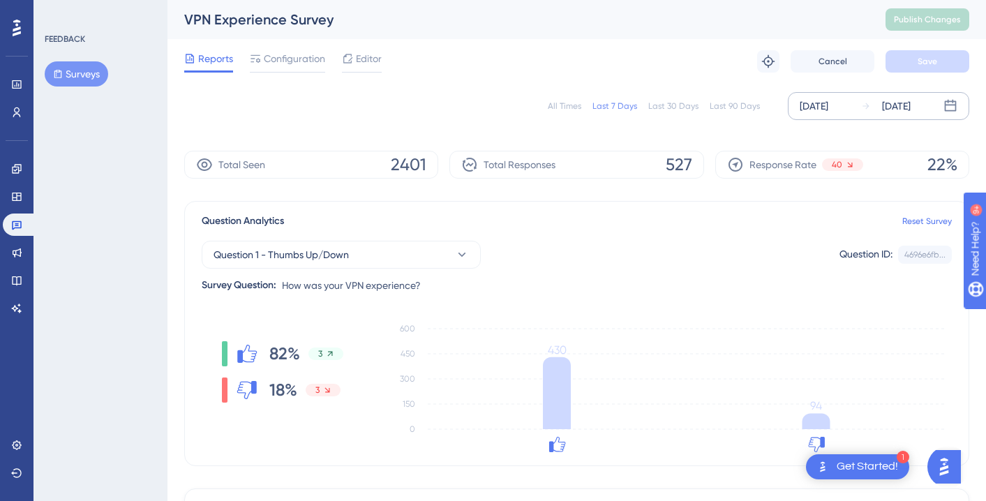
click at [909, 106] on div "[DATE]" at bounding box center [896, 106] width 29 height 17
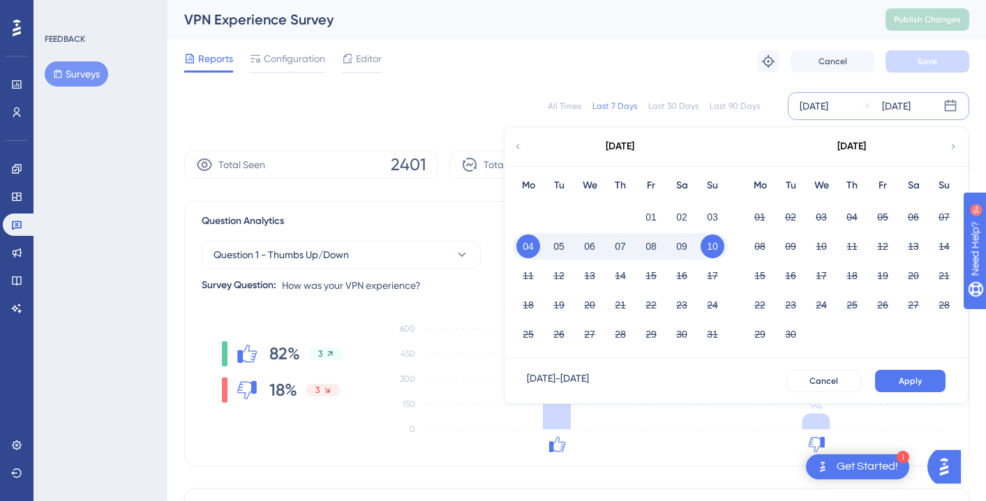
click at [596, 246] on button "06" at bounding box center [590, 246] width 24 height 24
click at [909, 382] on span "Apply" at bounding box center [910, 380] width 23 height 11
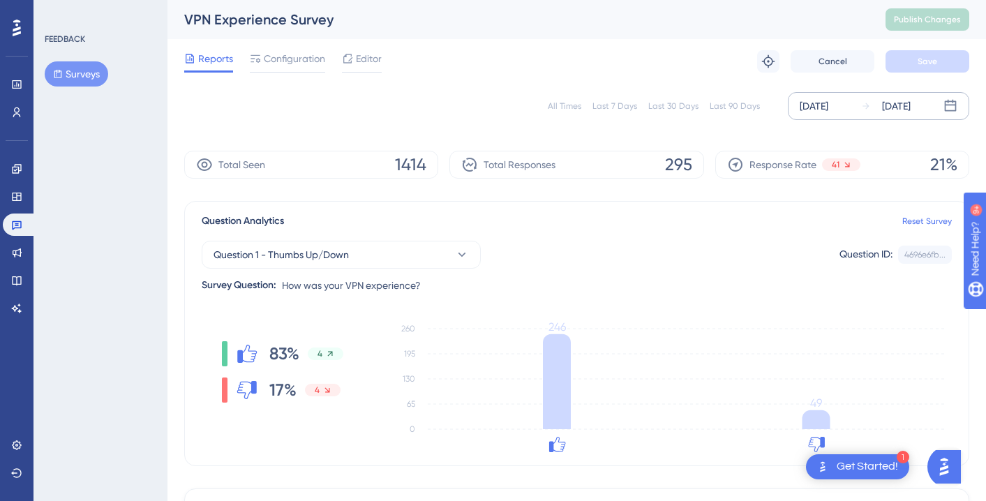
click at [864, 104] on icon at bounding box center [866, 106] width 10 height 10
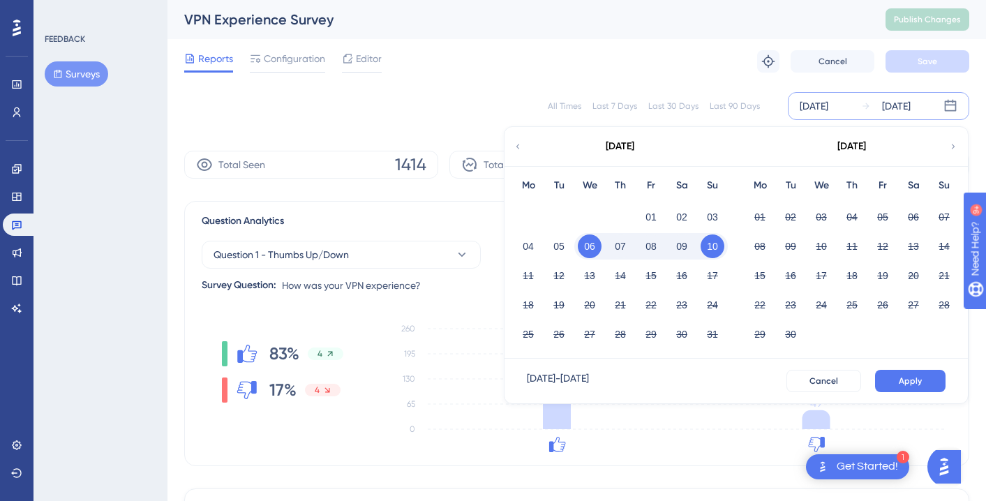
click at [689, 245] on button "09" at bounding box center [682, 246] width 24 height 24
click at [920, 377] on span "Apply" at bounding box center [910, 380] width 23 height 11
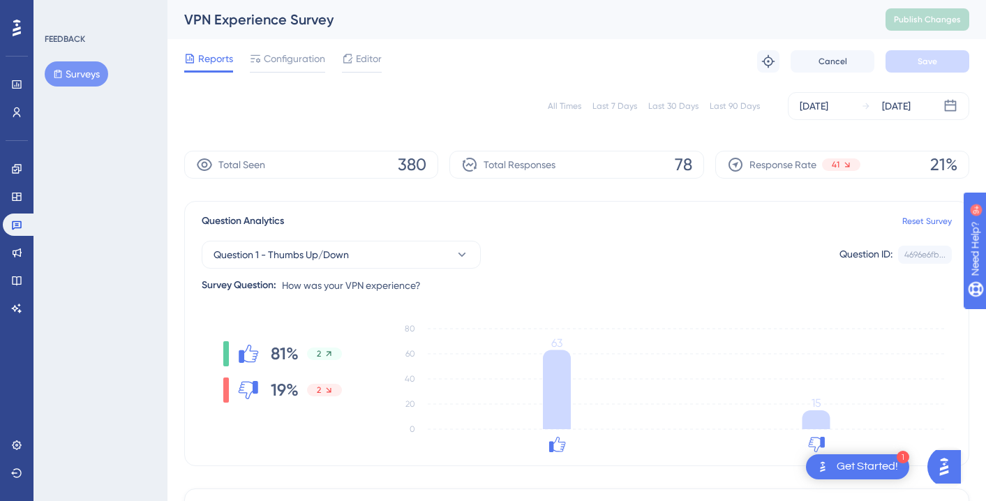
drag, startPoint x: 909, startPoint y: 106, endPoint x: 886, endPoint y: 122, distance: 27.5
click at [909, 106] on div "[DATE]" at bounding box center [896, 106] width 29 height 17
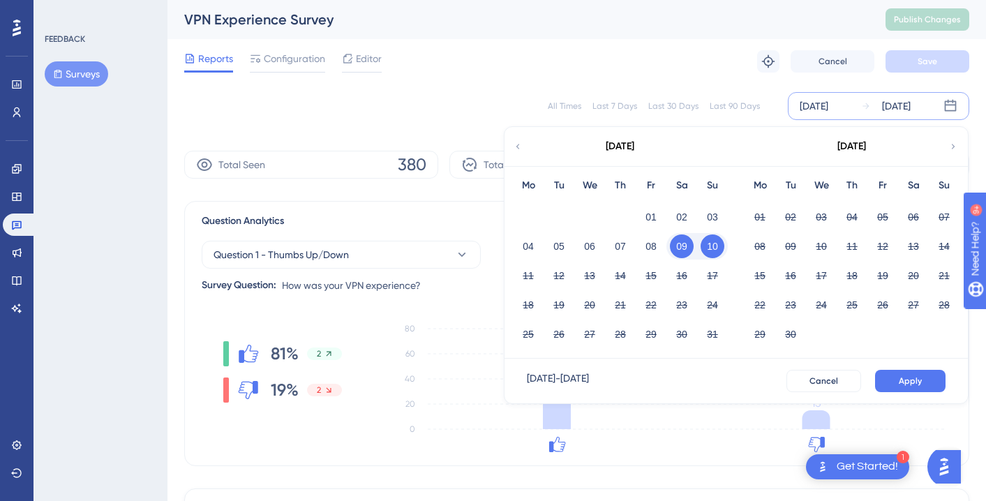
click at [683, 246] on button "09" at bounding box center [682, 246] width 24 height 24
click at [888, 385] on button "Apply" at bounding box center [910, 381] width 70 height 22
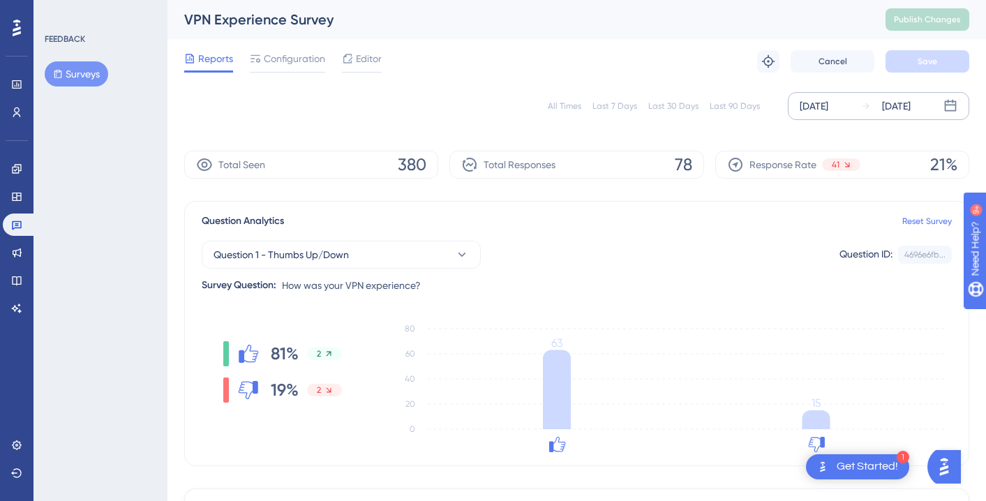
click at [911, 106] on div "[DATE]" at bounding box center [896, 106] width 29 height 17
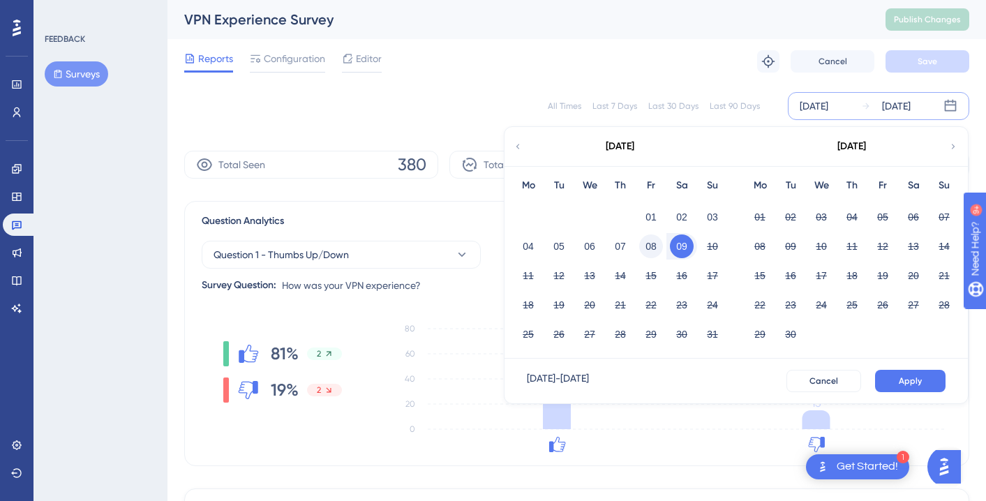
click at [650, 241] on button "08" at bounding box center [651, 246] width 24 height 24
click at [706, 246] on button "10" at bounding box center [713, 246] width 24 height 24
click at [706, 245] on button "10" at bounding box center [713, 246] width 24 height 24
click at [927, 378] on button "Apply" at bounding box center [910, 381] width 70 height 22
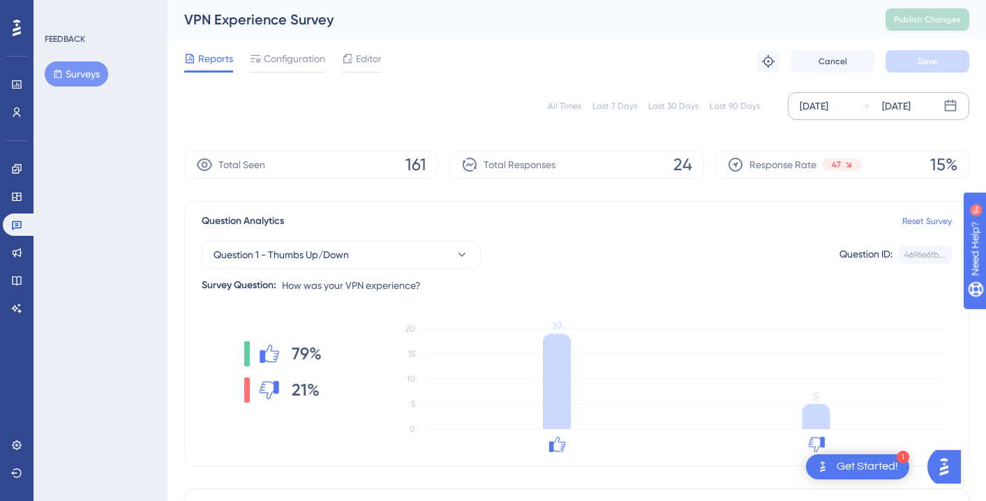
click at [906, 106] on div "[DATE]" at bounding box center [896, 106] width 29 height 17
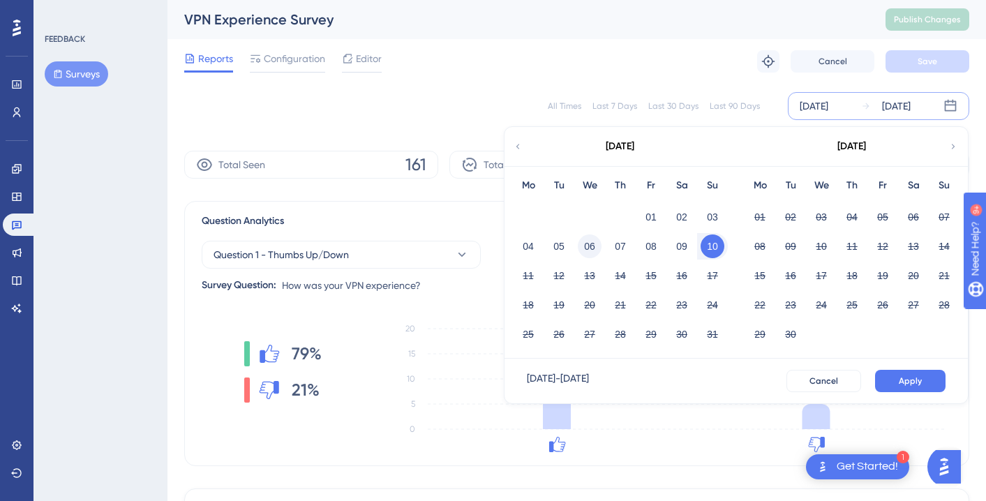
click at [590, 244] on button "06" at bounding box center [590, 246] width 24 height 24
click at [930, 382] on button "Apply" at bounding box center [910, 381] width 70 height 22
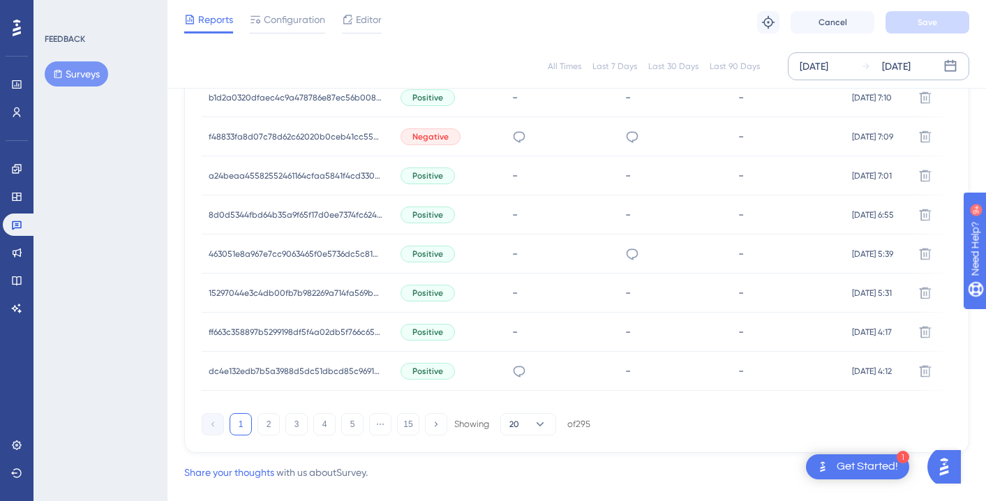
scroll to position [985, 0]
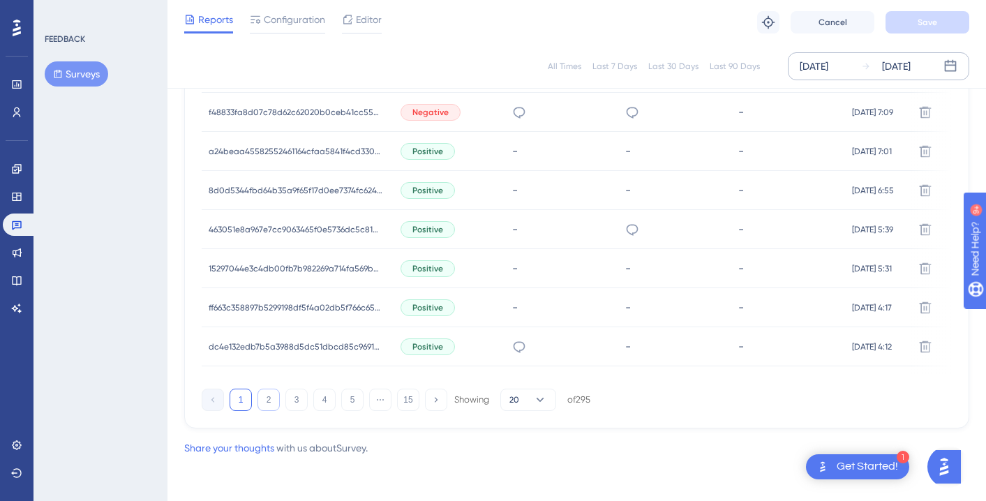
click at [260, 394] on button "2" at bounding box center [268, 400] width 22 height 22
click at [286, 406] on button "3" at bounding box center [296, 400] width 22 height 22
click at [331, 401] on button "4" at bounding box center [324, 400] width 22 height 22
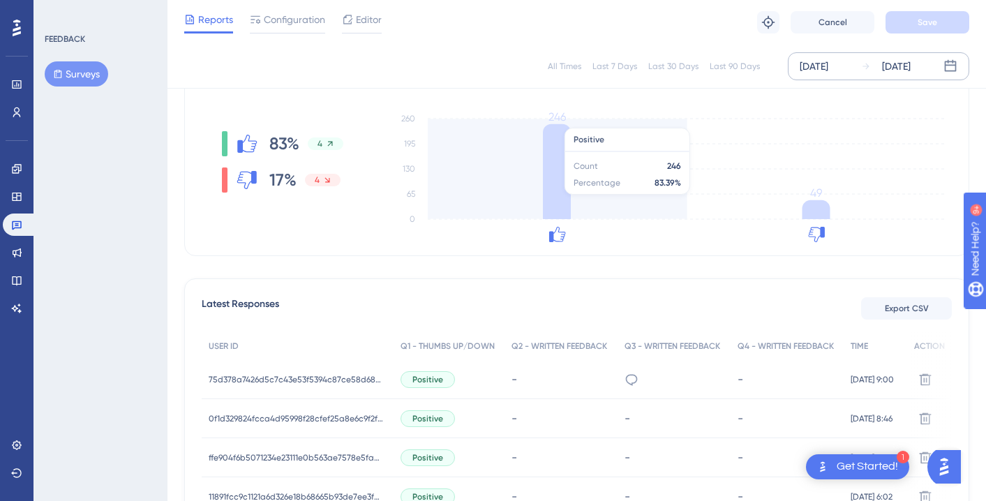
scroll to position [902, 0]
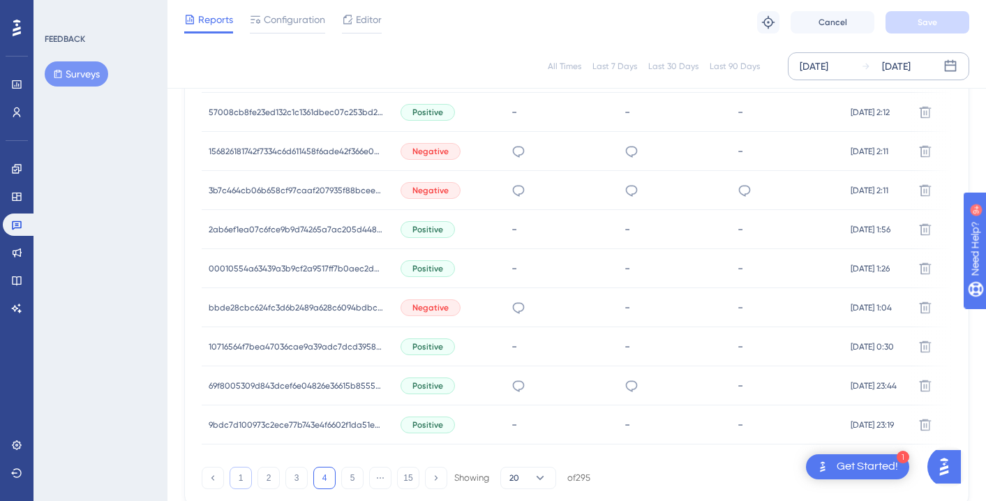
click at [242, 479] on button "1" at bounding box center [241, 478] width 22 height 22
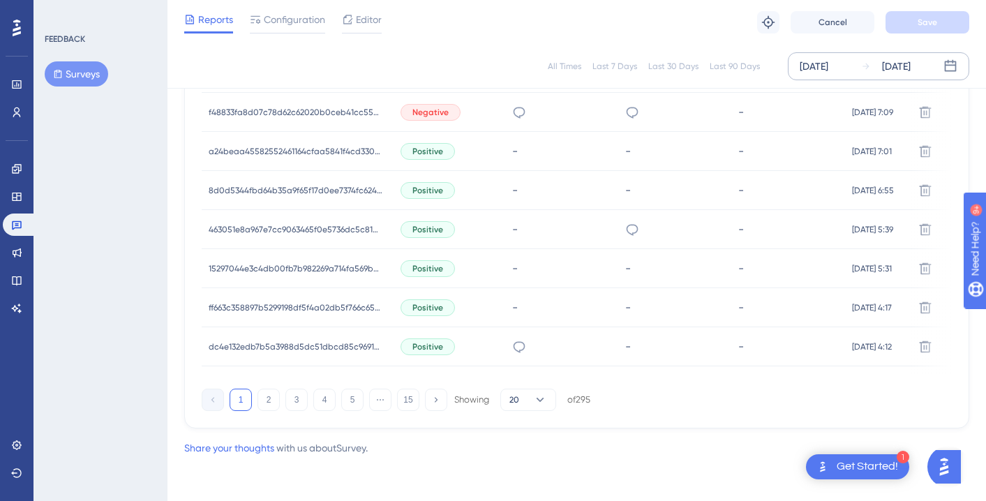
scroll to position [66, 0]
